Goal: Task Accomplishment & Management: Manage account settings

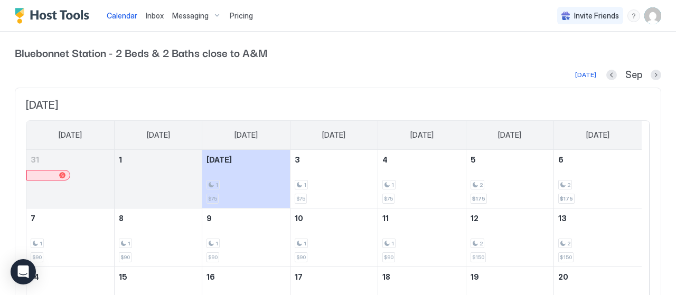
click at [241, 16] on span "Pricing" at bounding box center [241, 16] width 23 height 10
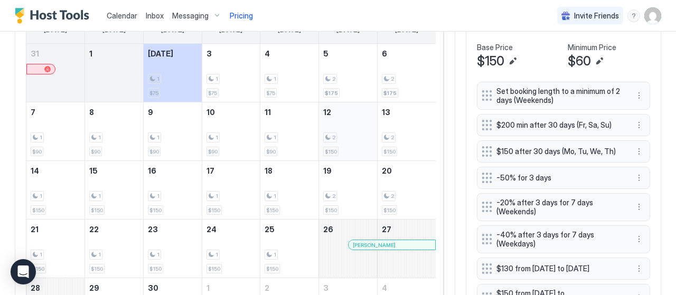
scroll to position [317, 0]
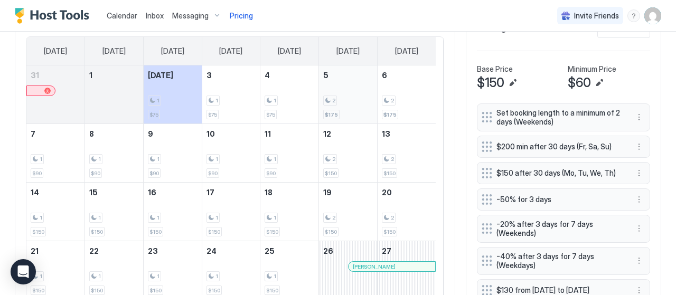
click at [335, 96] on div "2" at bounding box center [330, 101] width 14 height 10
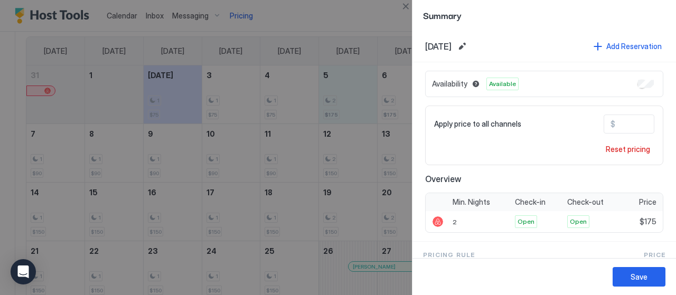
click at [364, 19] on div at bounding box center [338, 147] width 676 height 295
click at [405, 5] on button "Close" at bounding box center [405, 6] width 13 height 13
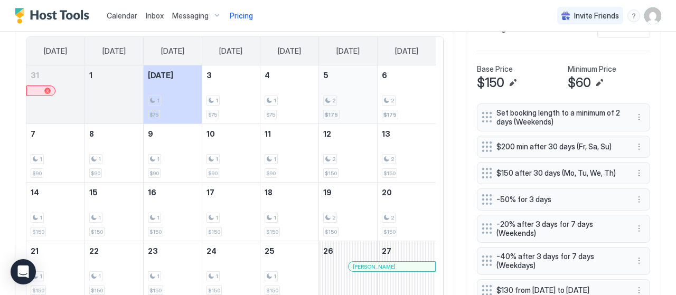
click at [347, 81] on div "2 $175" at bounding box center [348, 95] width 50 height 50
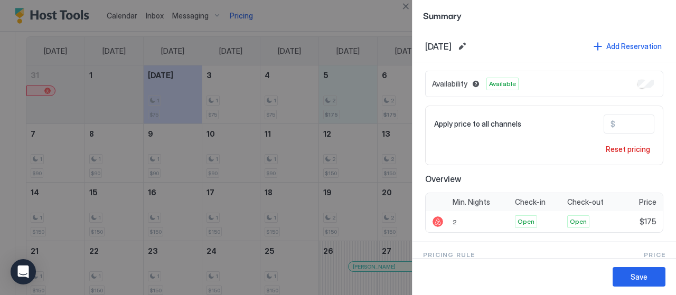
click at [392, 97] on div at bounding box center [338, 147] width 676 height 295
click at [395, 96] on div at bounding box center [338, 147] width 676 height 295
click at [408, 5] on button "Close" at bounding box center [405, 6] width 13 height 13
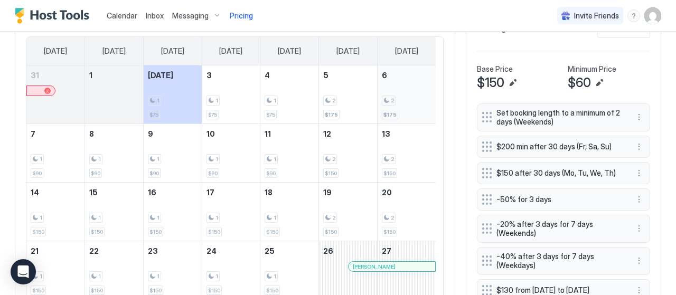
click at [396, 105] on div "2 $175" at bounding box center [407, 95] width 50 height 50
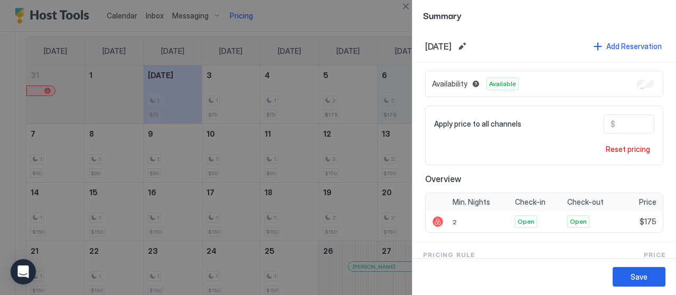
click at [628, 120] on input "***" at bounding box center [657, 124] width 85 height 18
click at [625, 121] on input "***" at bounding box center [657, 124] width 85 height 18
type input "***"
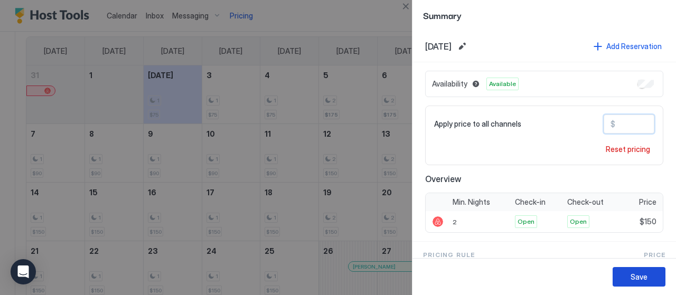
click at [641, 276] on div "Save" at bounding box center [639, 277] width 17 height 11
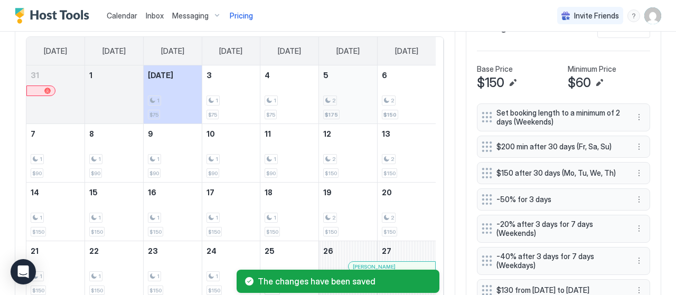
click at [350, 113] on div "2 $175" at bounding box center [348, 95] width 50 height 50
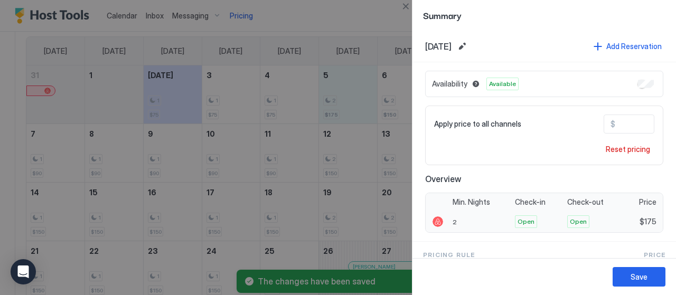
click at [645, 222] on span "$175" at bounding box center [648, 222] width 17 height 10
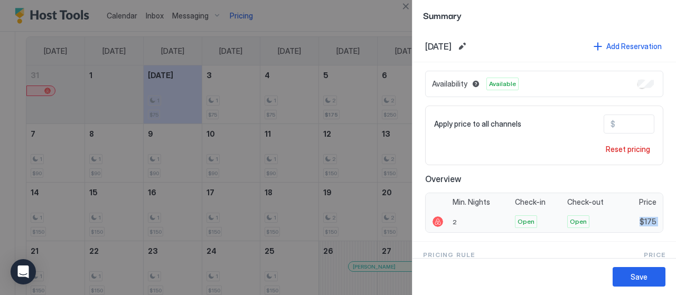
click at [653, 217] on div "$175" at bounding box center [644, 221] width 38 height 21
click at [645, 219] on span "$175" at bounding box center [648, 222] width 17 height 10
click at [623, 124] on input "***" at bounding box center [657, 124] width 85 height 18
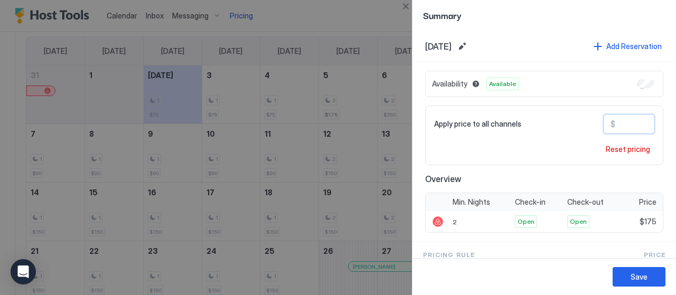
click at [623, 124] on input "***" at bounding box center [657, 124] width 85 height 18
type input "***"
click at [653, 278] on button "Save" at bounding box center [639, 277] width 53 height 20
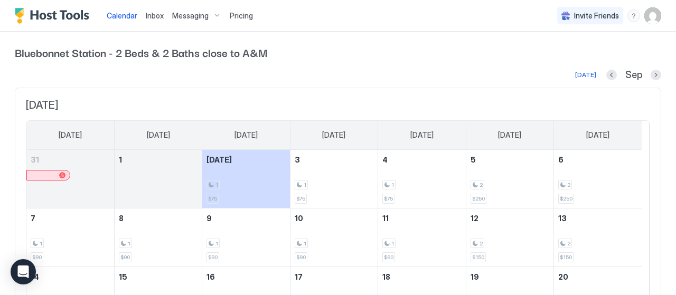
click at [242, 15] on span "Pricing" at bounding box center [241, 16] width 23 height 10
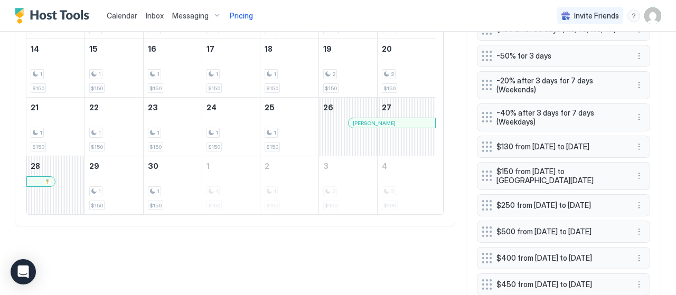
scroll to position [475, 0]
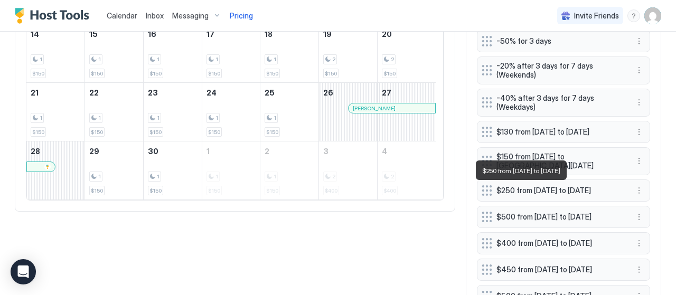
click at [533, 191] on span "$250 from [DATE] to [DATE]" at bounding box center [560, 191] width 126 height 10
click at [532, 191] on span "$250 from [DATE] to [DATE]" at bounding box center [560, 191] width 126 height 10
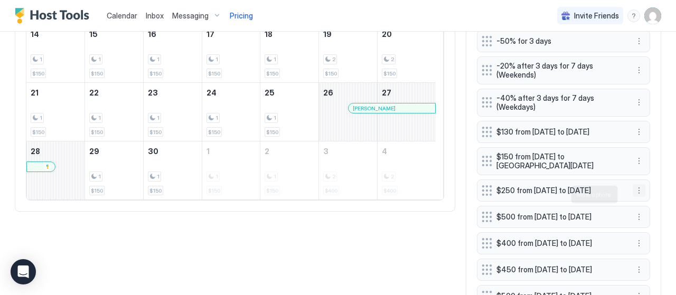
click at [633, 195] on button "More options" at bounding box center [639, 190] width 13 height 13
click at [653, 213] on div "Edit" at bounding box center [645, 209] width 40 height 17
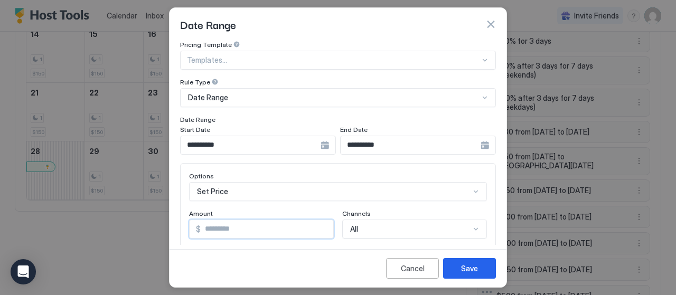
drag, startPoint x: 247, startPoint y: 229, endPoint x: 167, endPoint y: 224, distance: 79.9
click at [167, 224] on div "**********" at bounding box center [338, 147] width 676 height 295
type input "***"
click at [472, 273] on div "Save" at bounding box center [469, 268] width 17 height 11
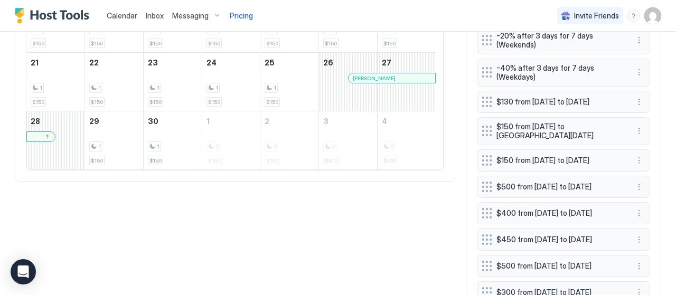
scroll to position [528, 0]
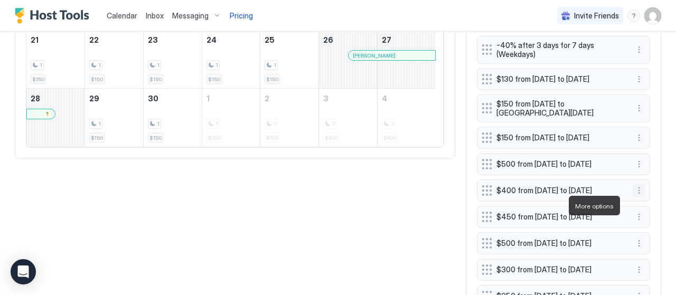
click at [633, 197] on button "More options" at bounding box center [639, 190] width 13 height 13
click at [648, 220] on span "Edit" at bounding box center [647, 221] width 12 height 8
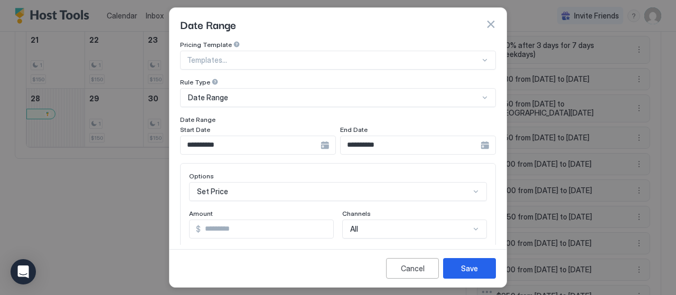
click at [232, 228] on input "***" at bounding box center [267, 229] width 133 height 18
type input "***"
click at [471, 263] on button "Save" at bounding box center [469, 268] width 53 height 21
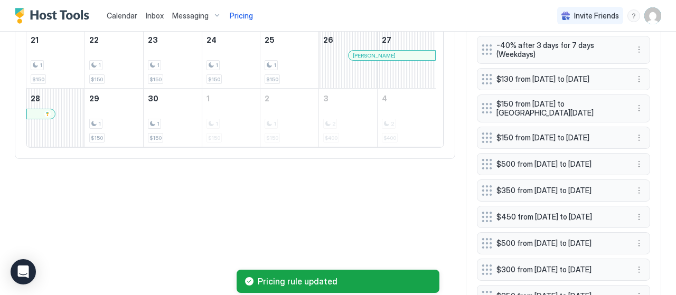
click at [317, 190] on div "[DATE] Sep [DATE] [DATE] [DATE] [DATE] [DATE] [DATE] [DATE] 31 1 [DATE] 1 $75 3…" at bounding box center [338, 99] width 647 height 608
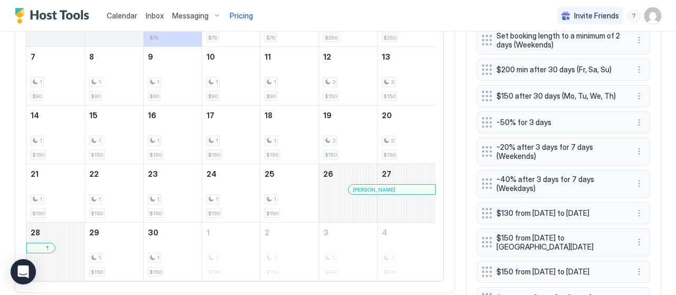
scroll to position [423, 0]
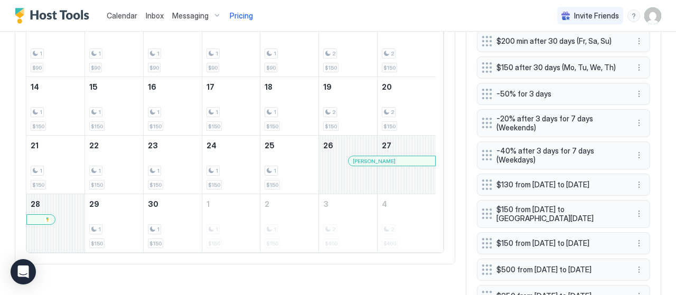
click at [121, 15] on span "Calendar" at bounding box center [122, 15] width 31 height 9
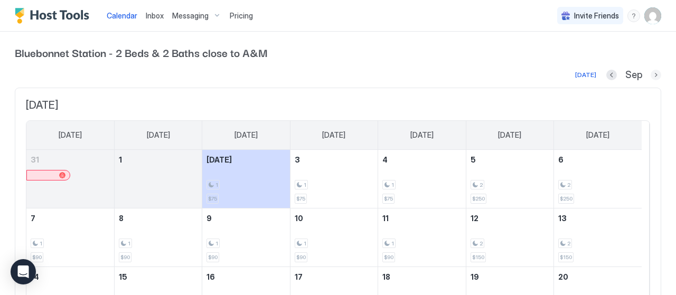
click at [651, 72] on button "Next month" at bounding box center [656, 75] width 11 height 11
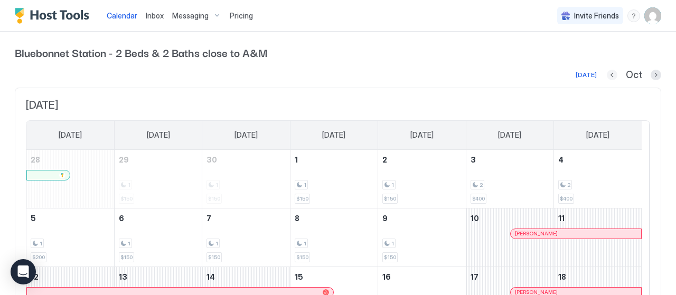
click at [607, 73] on button "Previous month" at bounding box center [612, 75] width 11 height 11
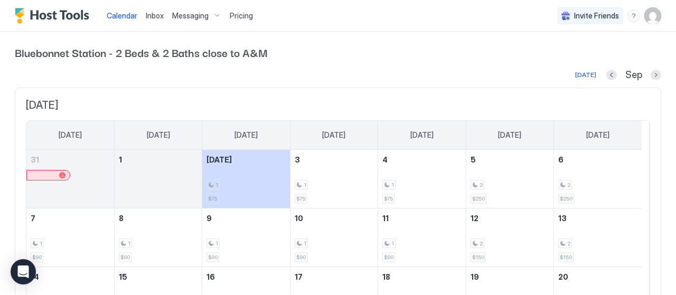
click at [231, 16] on span "Pricing" at bounding box center [241, 16] width 23 height 10
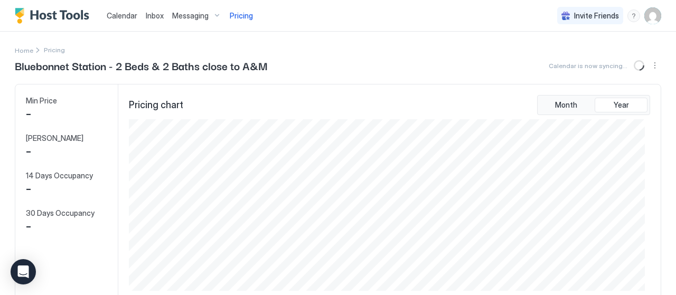
scroll to position [171, 516]
click at [124, 15] on span "Calendar" at bounding box center [122, 15] width 31 height 9
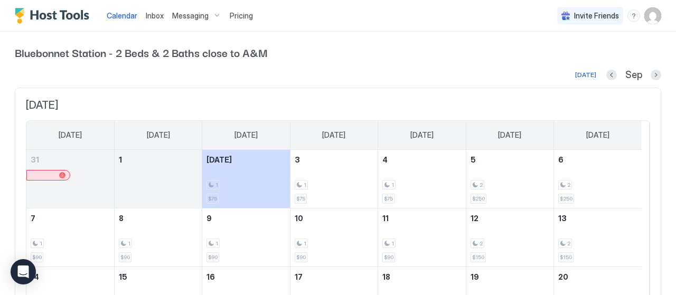
click at [232, 15] on span "Pricing" at bounding box center [241, 16] width 23 height 10
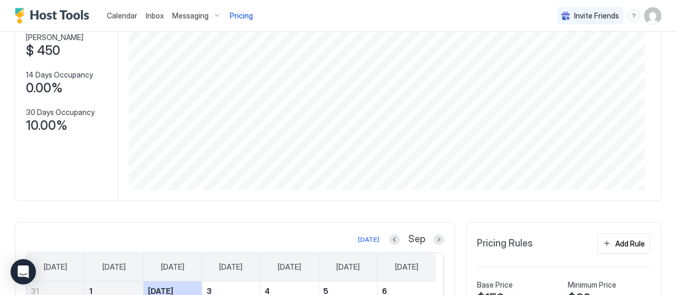
scroll to position [106, 0]
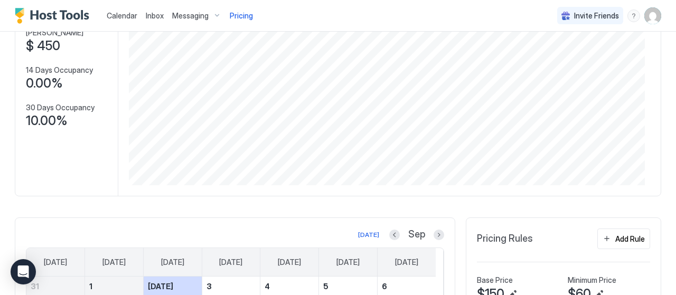
drag, startPoint x: 243, startPoint y: 13, endPoint x: 212, endPoint y: 5, distance: 31.6
drag, startPoint x: 212, startPoint y: 5, endPoint x: 48, endPoint y: 12, distance: 165.0
click at [48, 12] on img "Host Tools Logo" at bounding box center [54, 16] width 79 height 16
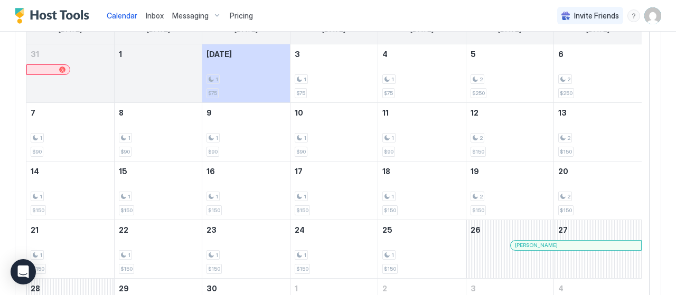
click at [246, 8] on div "Pricing" at bounding box center [242, 16] width 32 height 18
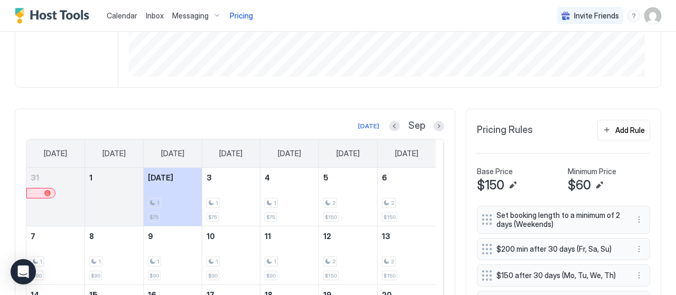
scroll to position [211, 0]
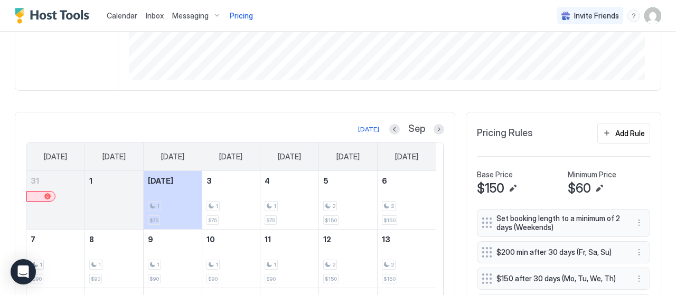
click at [434, 124] on button "Next month" at bounding box center [439, 129] width 11 height 11
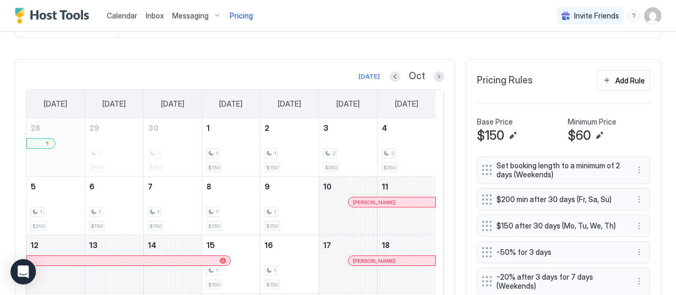
scroll to position [264, 0]
